Goal: Task Accomplishment & Management: Complete application form

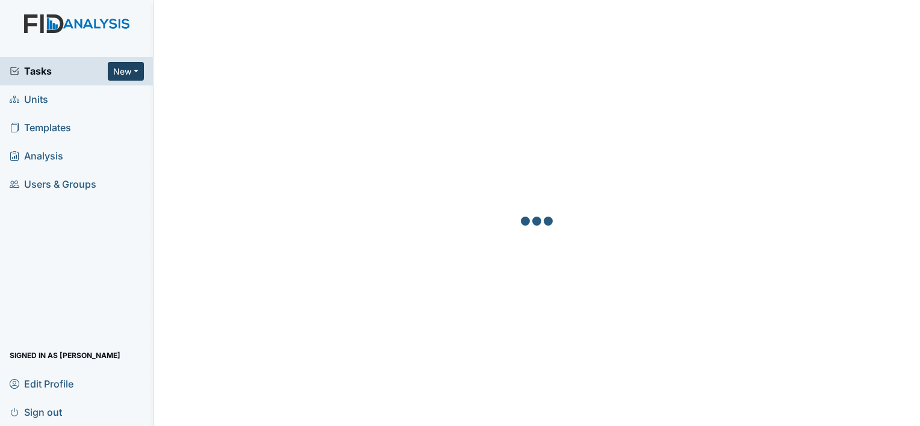
click at [142, 73] on button "New" at bounding box center [126, 71] width 36 height 19
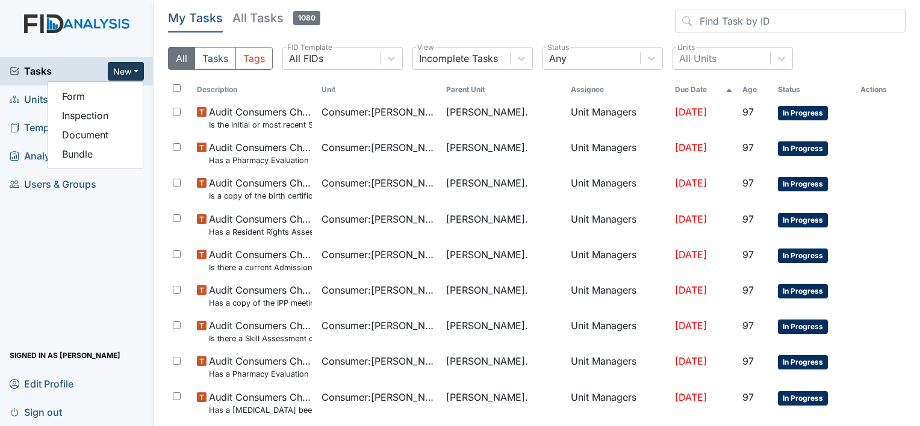
click at [37, 101] on span "Units" at bounding box center [29, 99] width 39 height 19
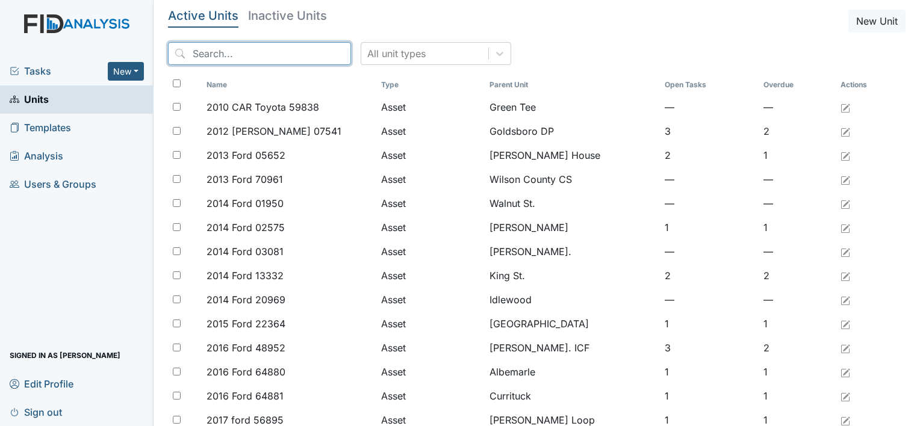
click at [197, 55] on input "search" at bounding box center [259, 53] width 183 height 23
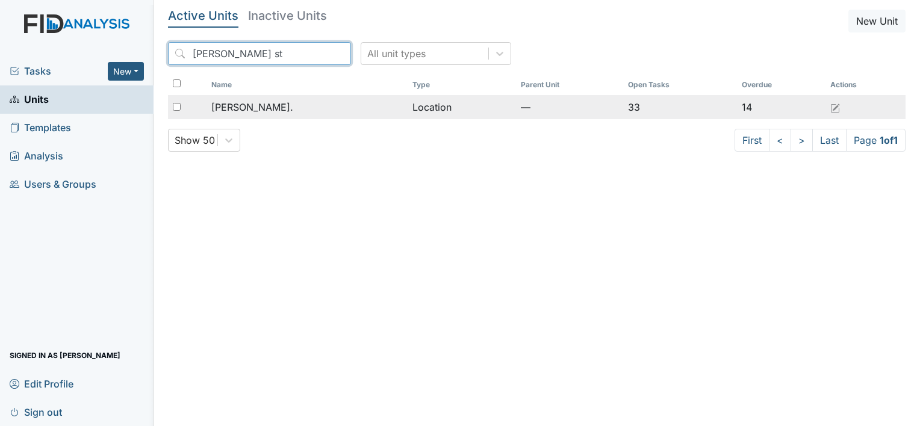
type input "William st"
click at [235, 108] on span "[PERSON_NAME]." at bounding box center [252, 107] width 82 height 14
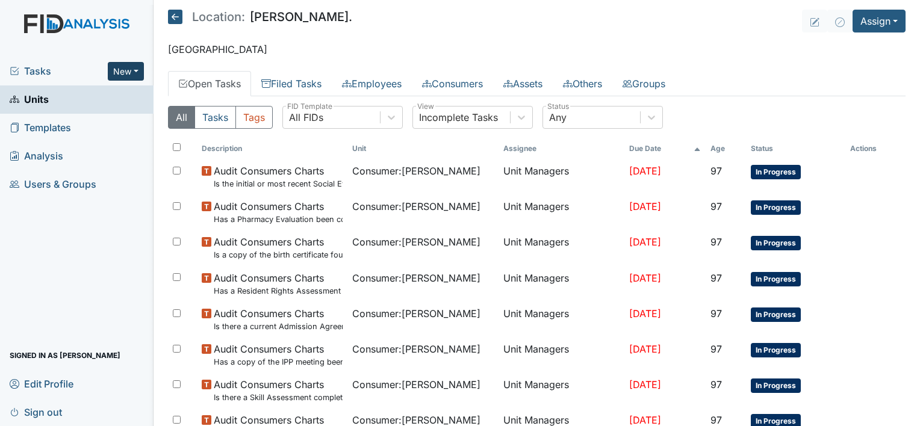
click at [135, 66] on button "New" at bounding box center [126, 71] width 36 height 19
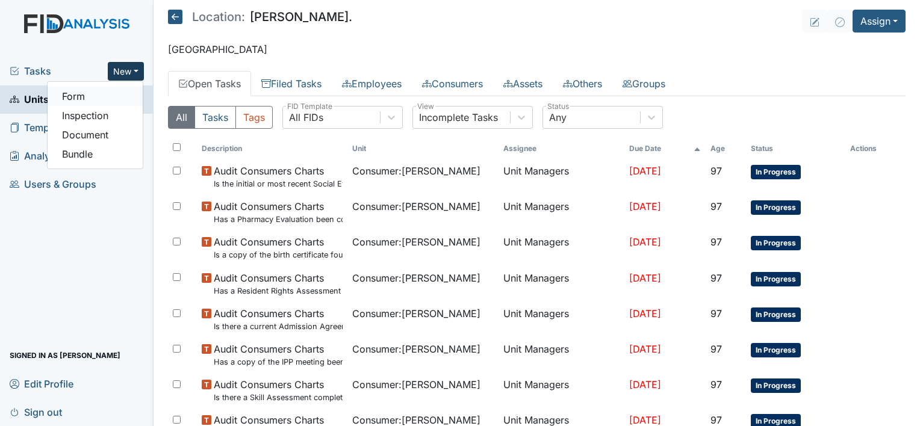
click at [111, 101] on link "Form" at bounding box center [95, 96] width 95 height 19
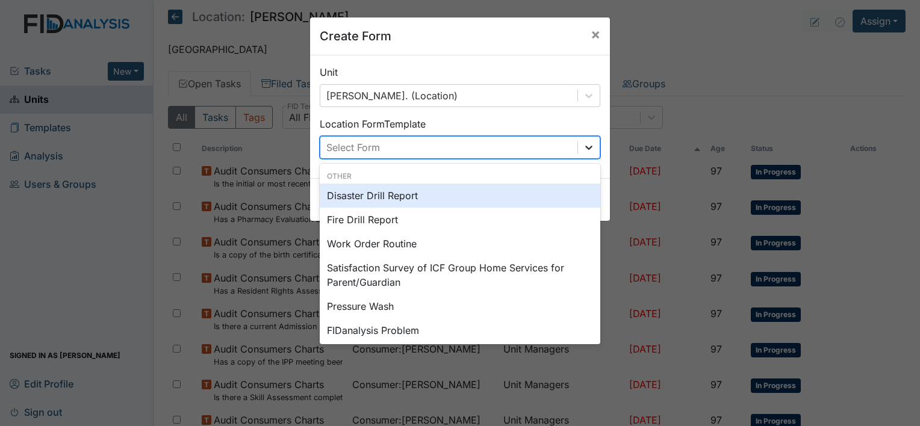
click at [583, 148] on icon at bounding box center [589, 147] width 12 height 12
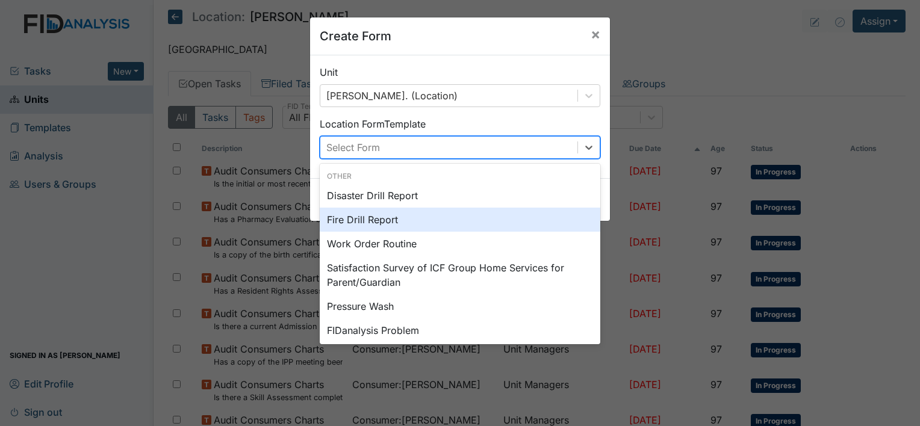
click at [426, 221] on div "Fire Drill Report" at bounding box center [460, 220] width 281 height 24
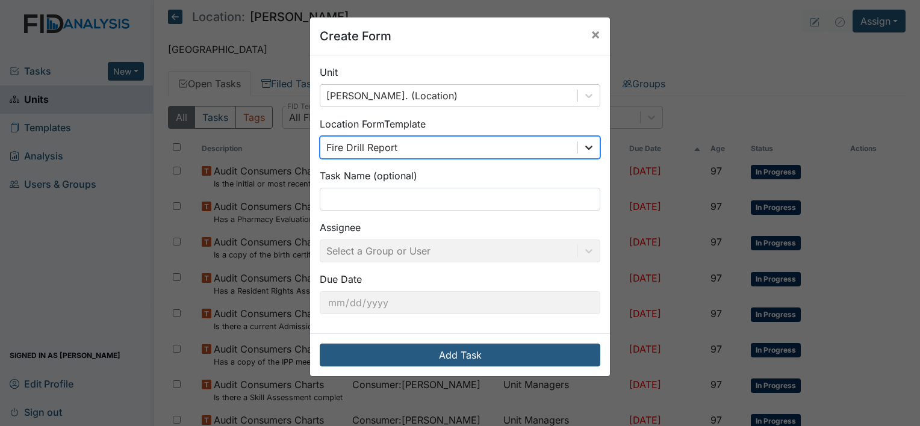
click at [588, 147] on icon at bounding box center [589, 147] width 12 height 12
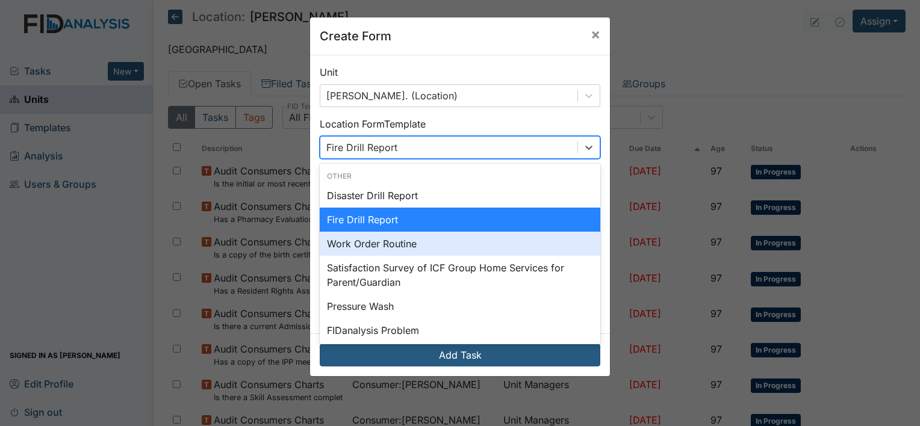
click at [457, 248] on div "Work Order Routine" at bounding box center [460, 244] width 281 height 24
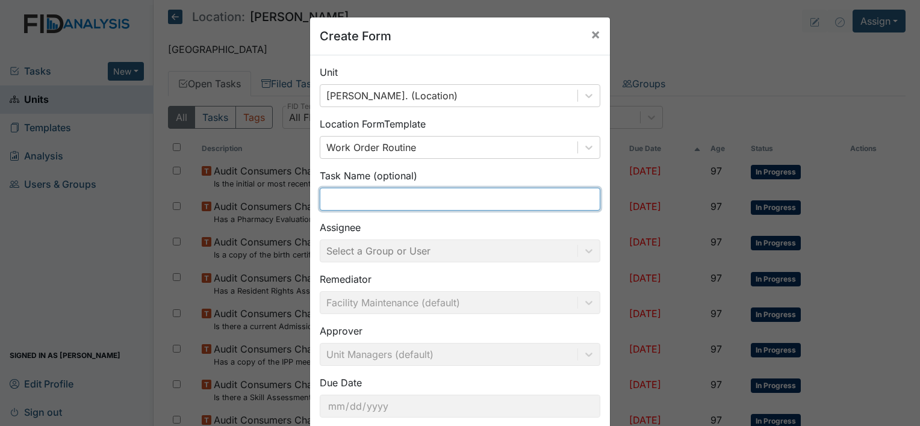
click at [427, 193] on input "text" at bounding box center [460, 199] width 281 height 23
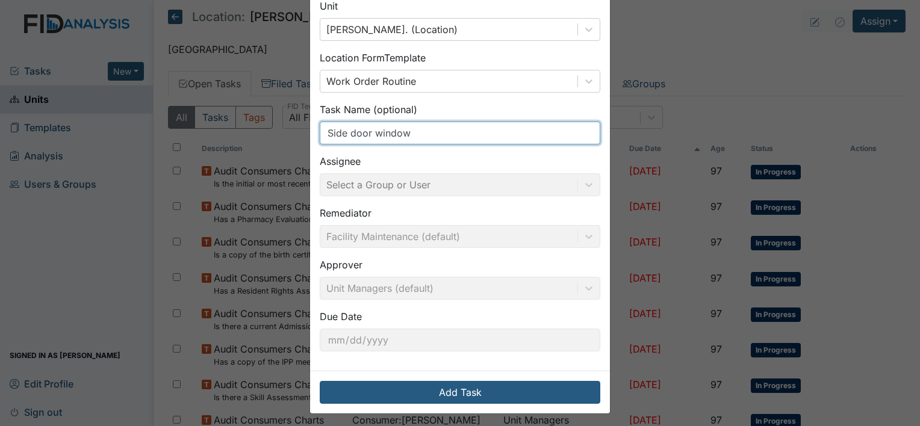
scroll to position [70, 0]
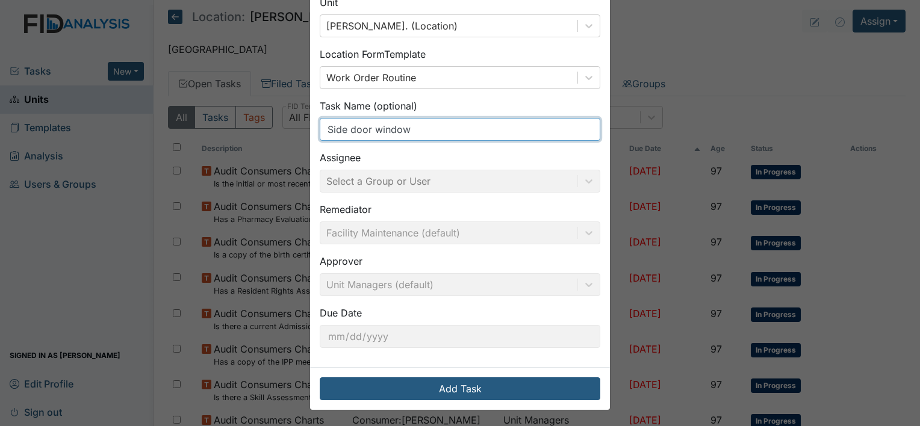
type input "Side door window"
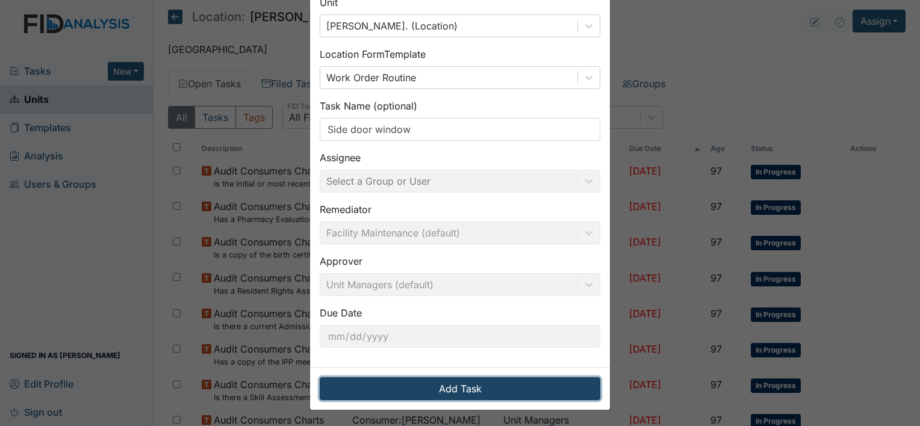
click at [474, 390] on button "Add Task" at bounding box center [460, 388] width 281 height 23
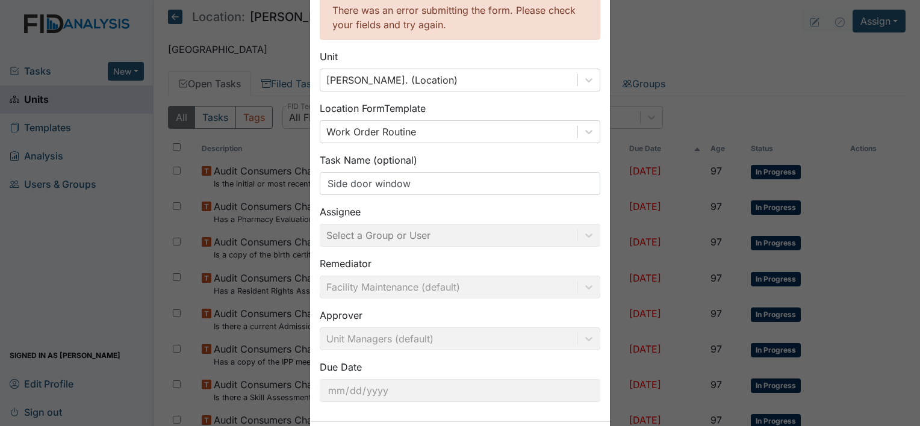
scroll to position [124, 0]
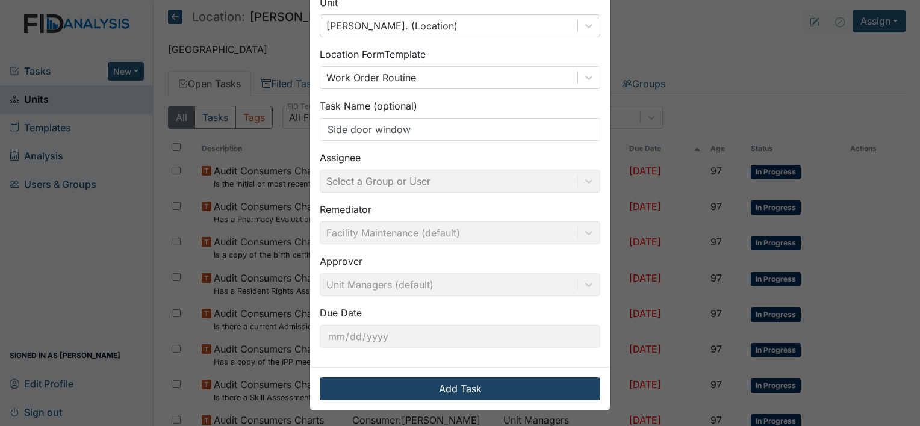
click at [462, 388] on button "Add Task" at bounding box center [460, 388] width 281 height 23
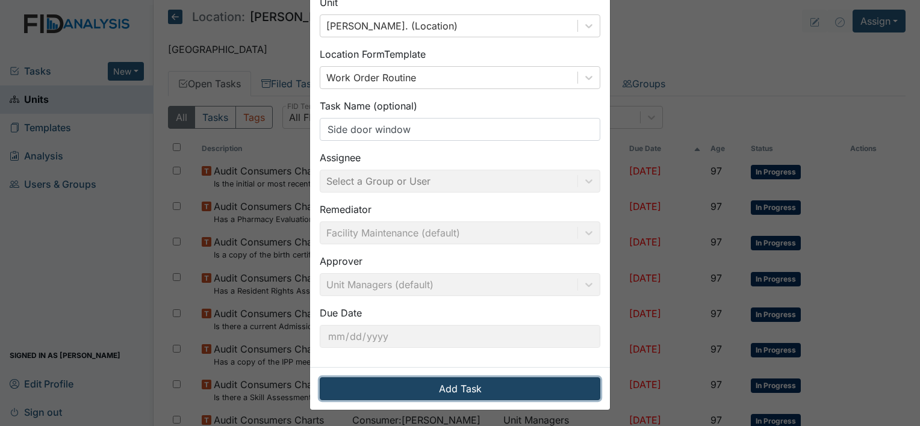
click at [469, 391] on button "Add Task" at bounding box center [460, 388] width 281 height 23
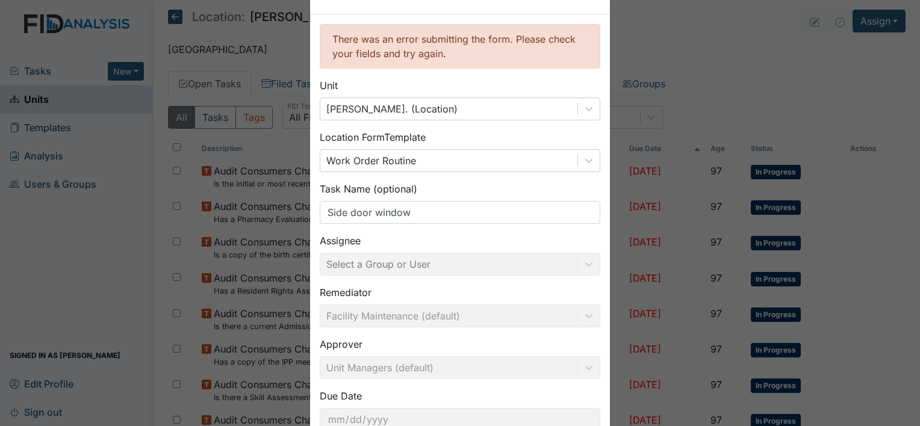
scroll to position [0, 0]
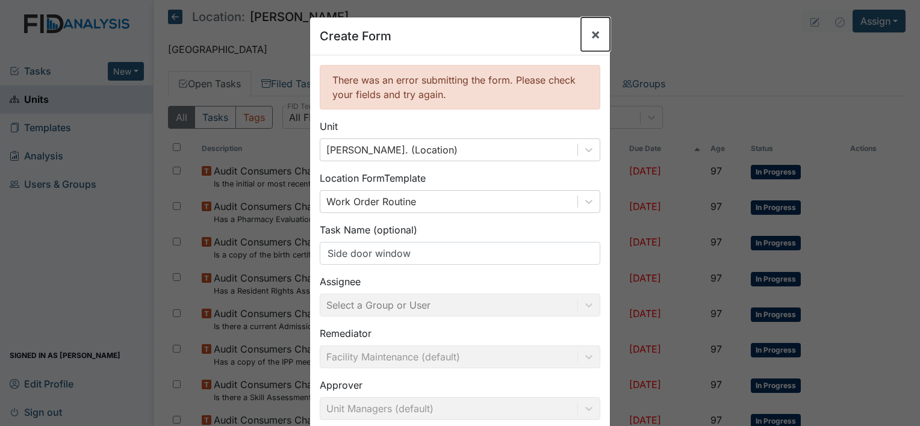
click at [583, 32] on button "×" at bounding box center [595, 34] width 29 height 34
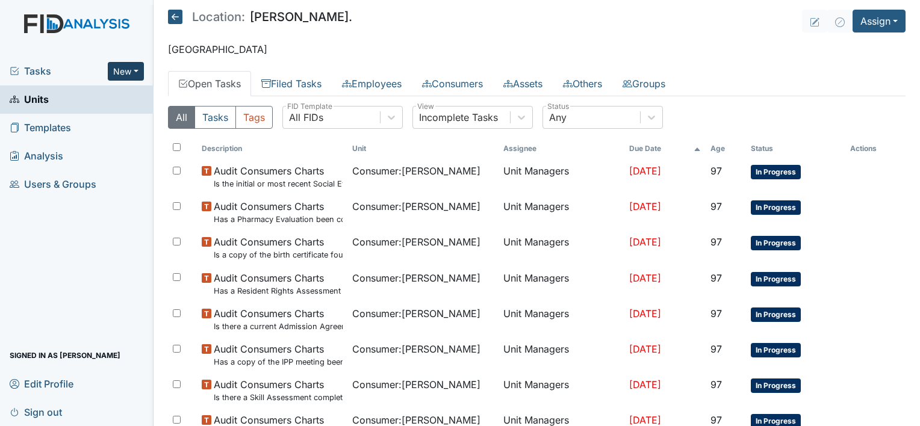
click at [136, 70] on button "New" at bounding box center [126, 71] width 36 height 19
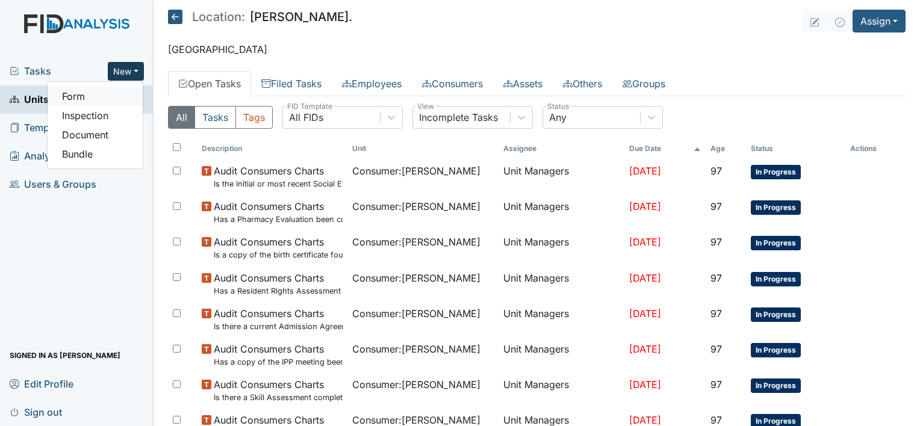
click at [82, 99] on link "Form" at bounding box center [95, 96] width 95 height 19
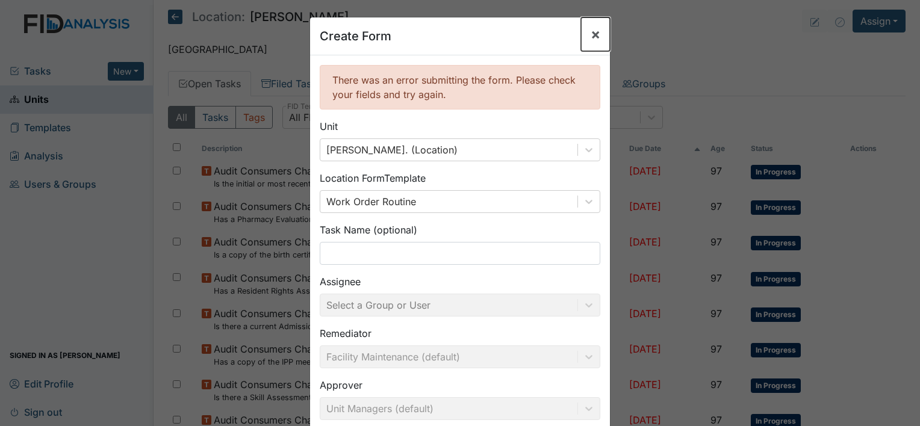
click at [592, 37] on span "×" at bounding box center [596, 33] width 10 height 17
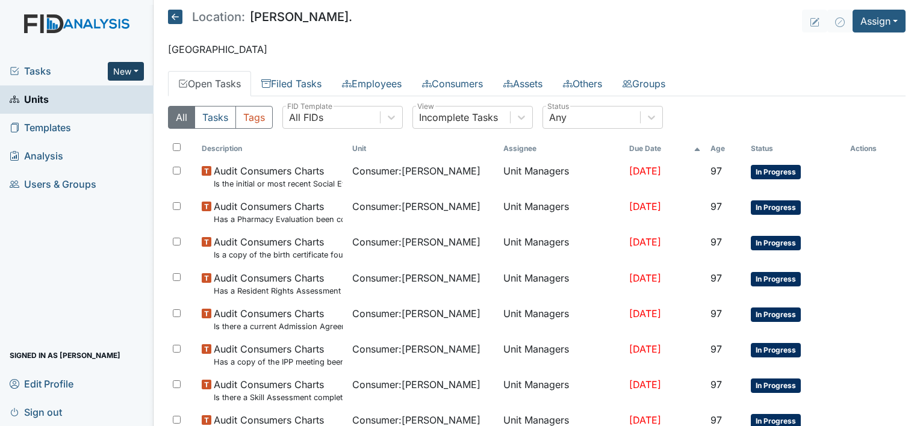
click at [131, 69] on button "New" at bounding box center [126, 71] width 36 height 19
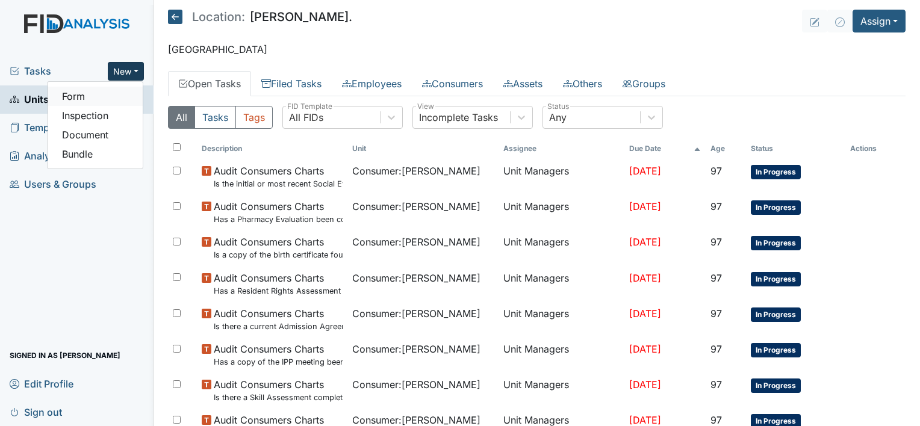
click at [76, 91] on link "Form" at bounding box center [95, 96] width 95 height 19
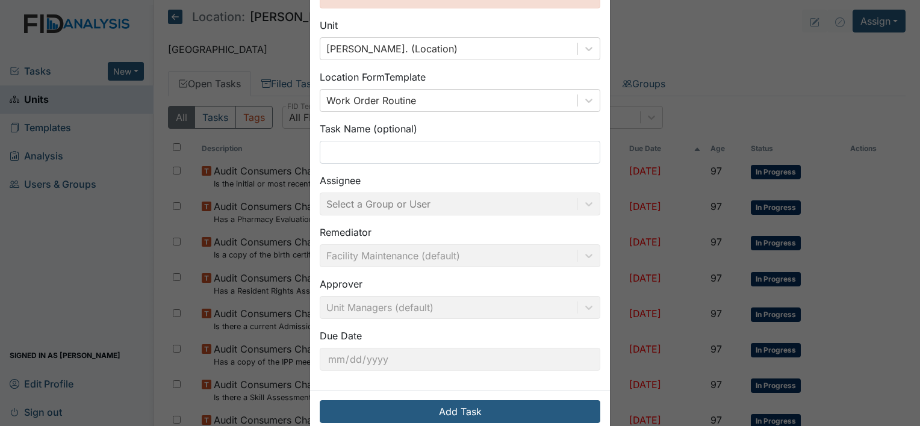
scroll to position [124, 0]
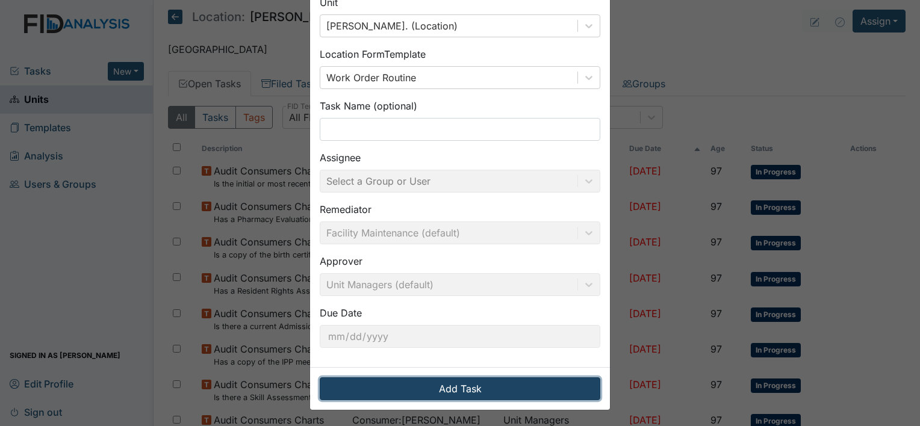
click at [480, 392] on button "Add Task" at bounding box center [460, 388] width 281 height 23
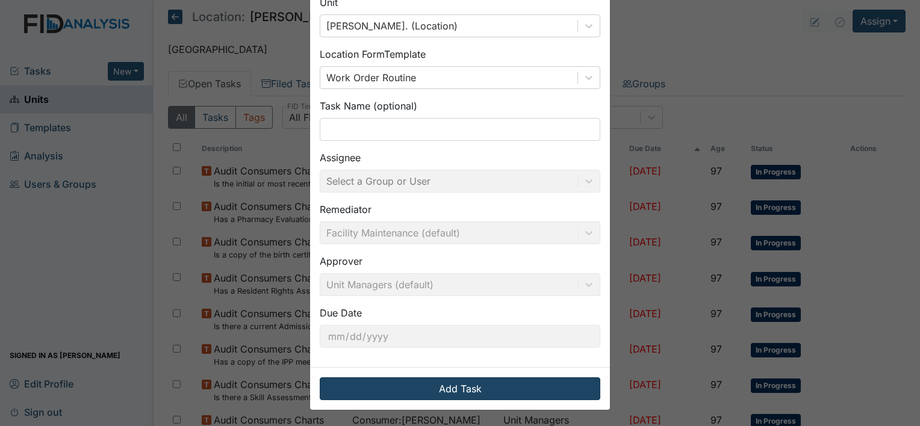
scroll to position [0, 0]
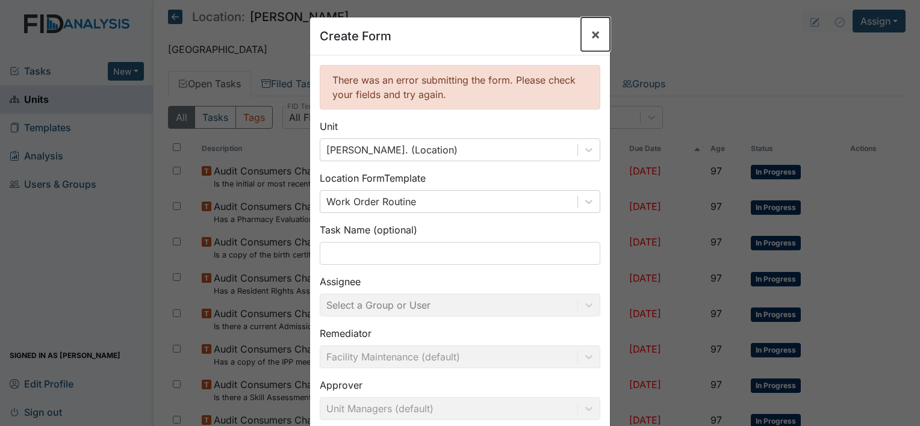
click at [591, 35] on span "×" at bounding box center [596, 33] width 10 height 17
